Goal: Task Accomplishment & Management: Use online tool/utility

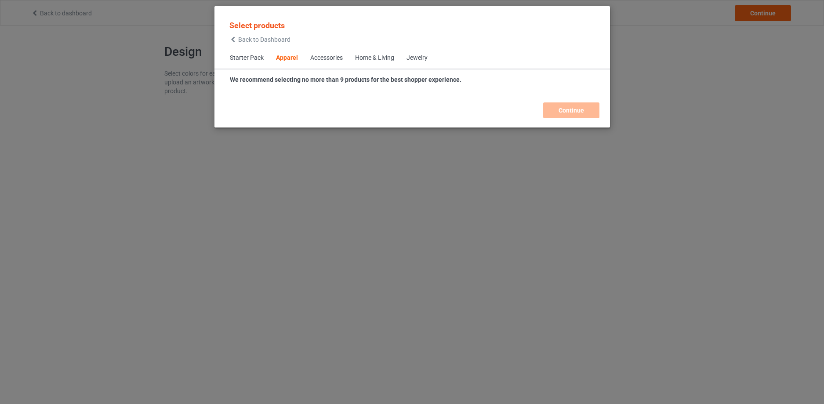
scroll to position [327, 0]
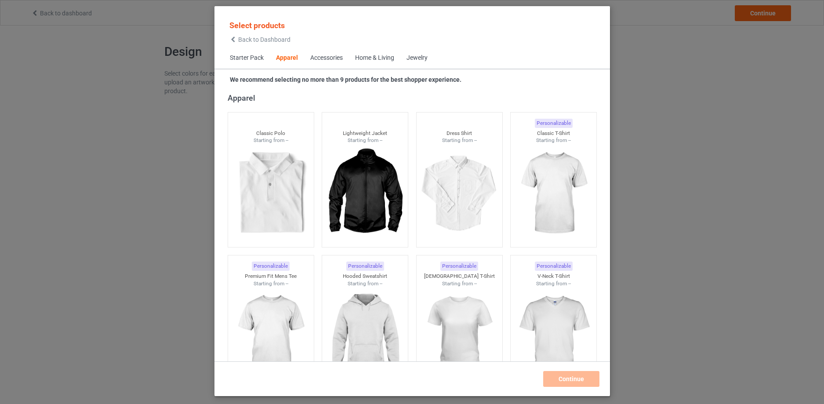
click at [333, 71] on div "Select products Back to Dashboard Starter Pack Apparel Accessories Home & Livin…" at bounding box center [412, 200] width 396 height 371
click at [334, 60] on div "Accessories" at bounding box center [326, 58] width 33 height 9
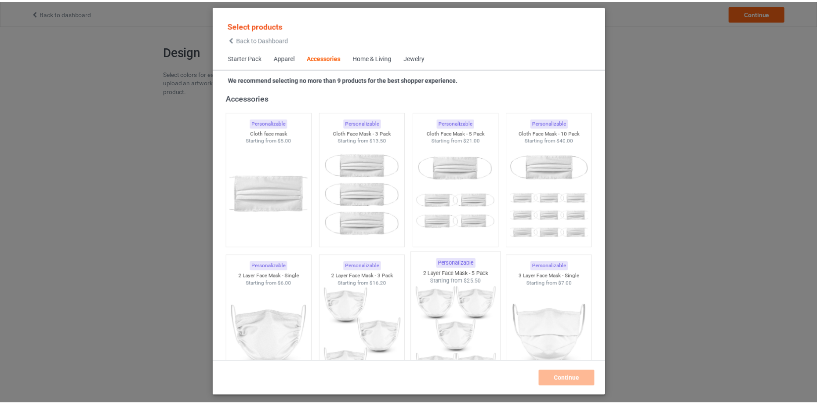
scroll to position [2502, 0]
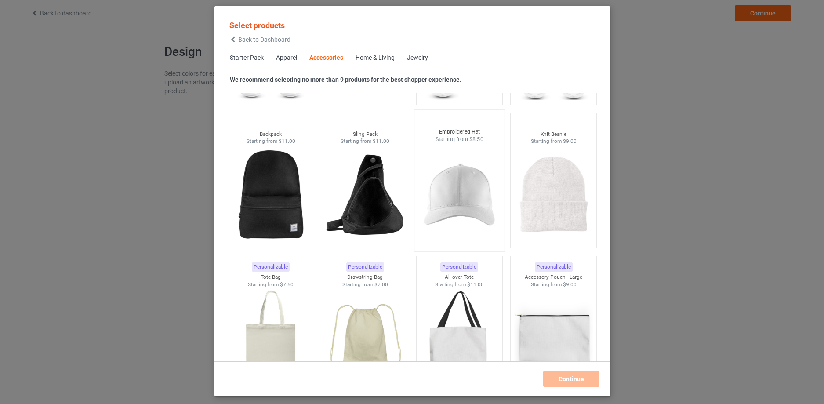
click at [456, 218] on img at bounding box center [459, 194] width 83 height 103
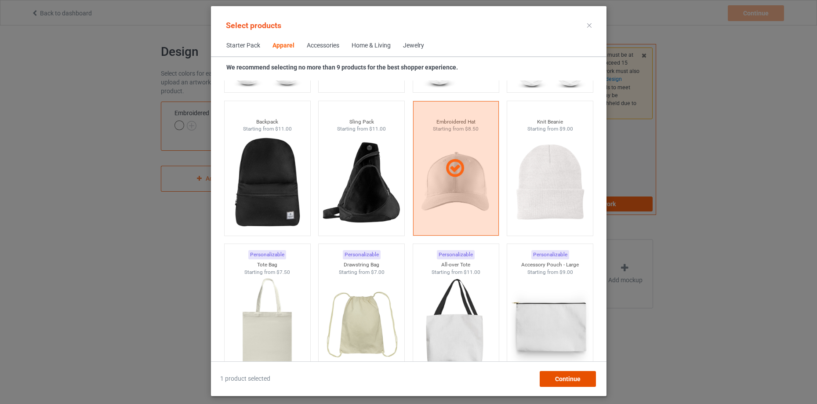
click at [584, 382] on div "Continue" at bounding box center [567, 379] width 56 height 16
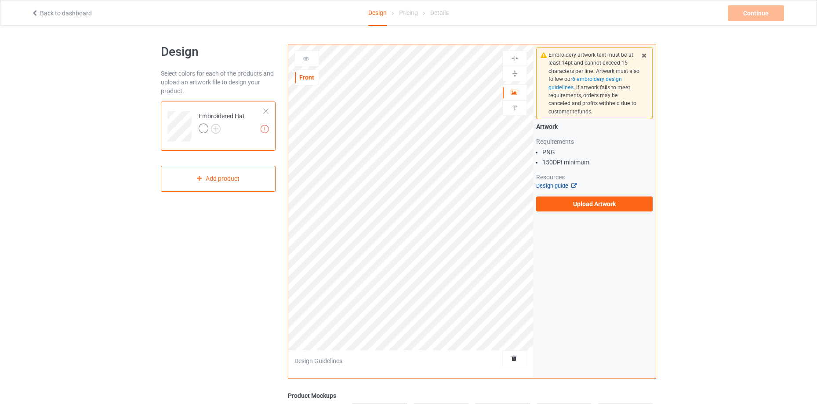
click at [560, 186] on link "Design guide" at bounding box center [556, 185] width 40 height 7
click at [599, 81] on span "6 embroidery design guidelines" at bounding box center [584, 83] width 73 height 14
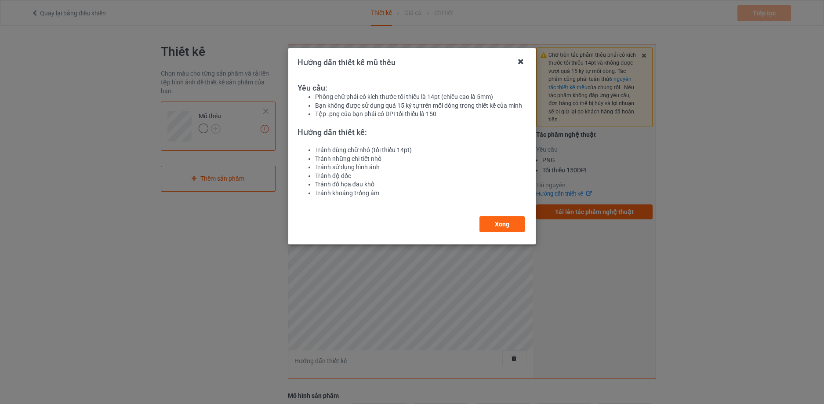
click at [523, 59] on icon at bounding box center [521, 61] width 14 height 14
